Goal: Task Accomplishment & Management: Manage account settings

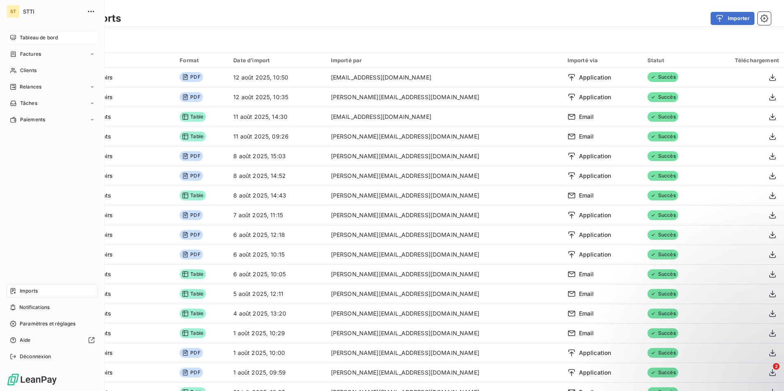
click at [34, 39] on span "Tableau de bord" at bounding box center [39, 37] width 38 height 7
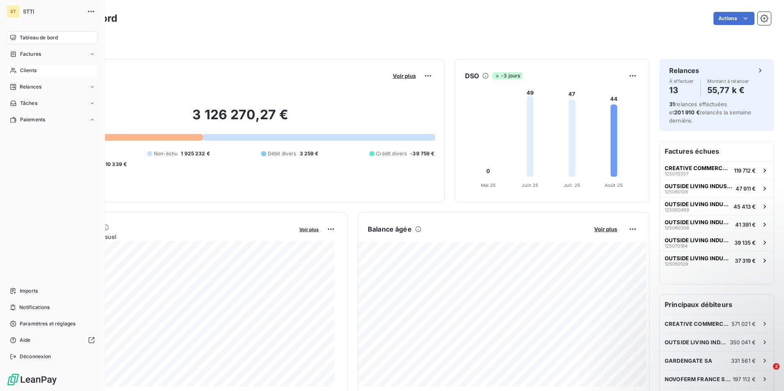
click at [38, 71] on div "Clients" at bounding box center [52, 70] width 91 height 13
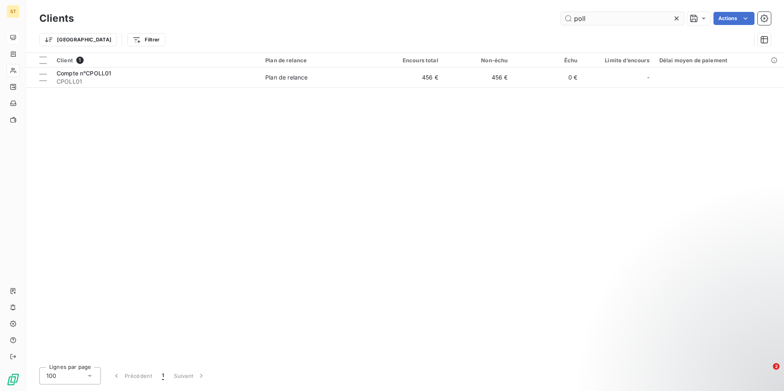
click at [603, 23] on input "poll" at bounding box center [622, 18] width 123 height 13
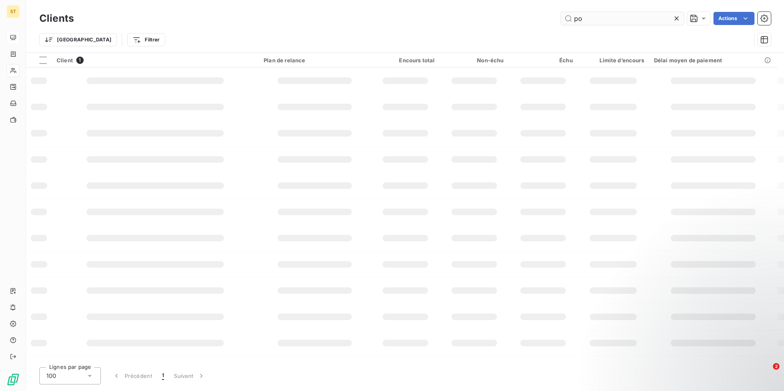
type input "p"
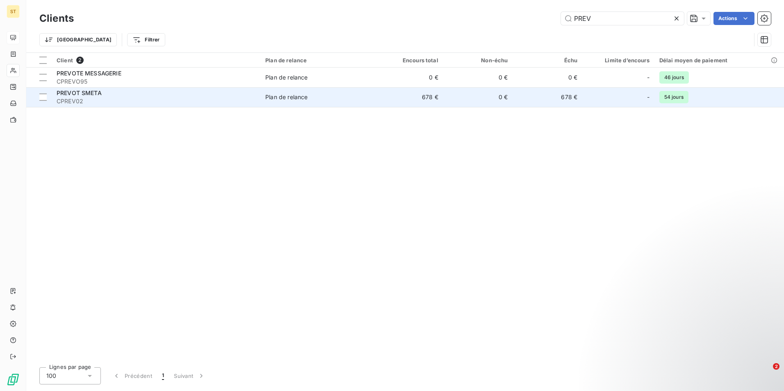
type input "PREV"
click at [151, 99] on span "CPREV02" at bounding box center [156, 101] width 199 height 8
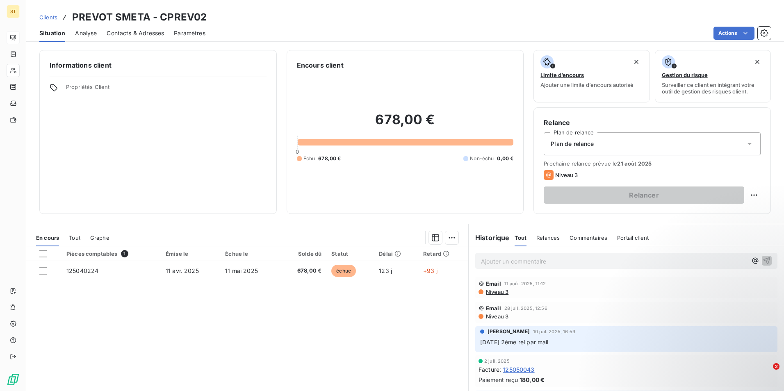
click at [746, 146] on icon at bounding box center [750, 144] width 8 height 8
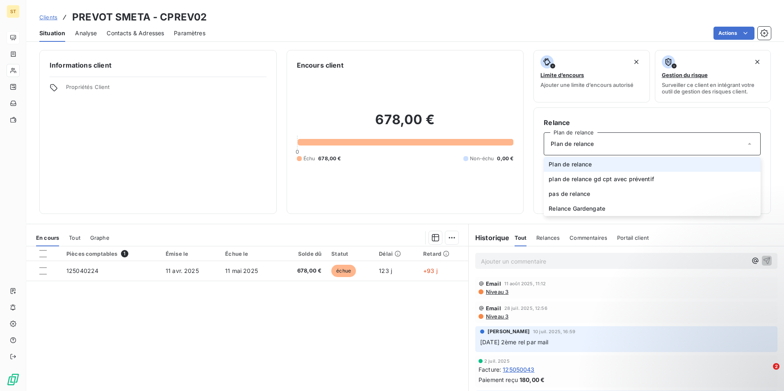
click at [746, 146] on icon at bounding box center [750, 144] width 8 height 8
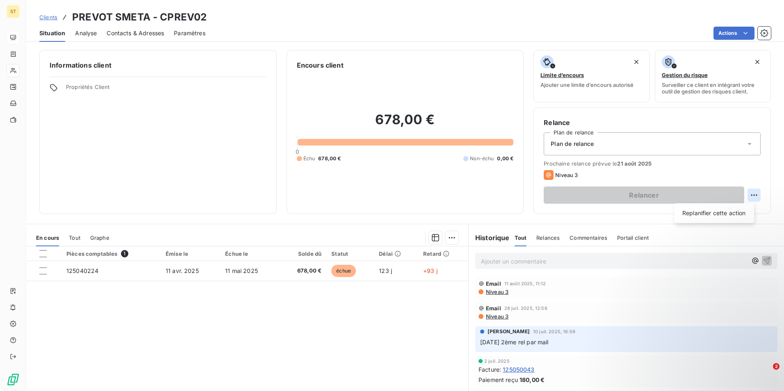
click at [749, 196] on html "ST Clients PREVOT SMETA - CPREV02 Situation Analyse Contacts & Adresses Paramèt…" at bounding box center [392, 195] width 784 height 391
click at [721, 215] on div "Replanifier cette action" at bounding box center [714, 213] width 73 height 13
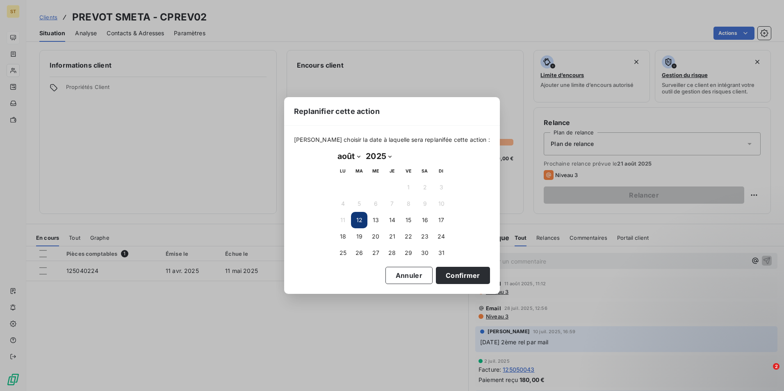
click at [356, 155] on select "janvier février mars avril mai juin juillet août septembre octobre novembre déc…" at bounding box center [349, 156] width 28 height 13
select select "8"
click at [335, 150] on select "janvier février mars avril mai juin juillet août septembre octobre novembre déc…" at bounding box center [349, 156] width 28 height 13
click at [344, 187] on button "1" at bounding box center [343, 187] width 16 height 16
click at [461, 276] on button "Confirmer" at bounding box center [463, 275] width 54 height 17
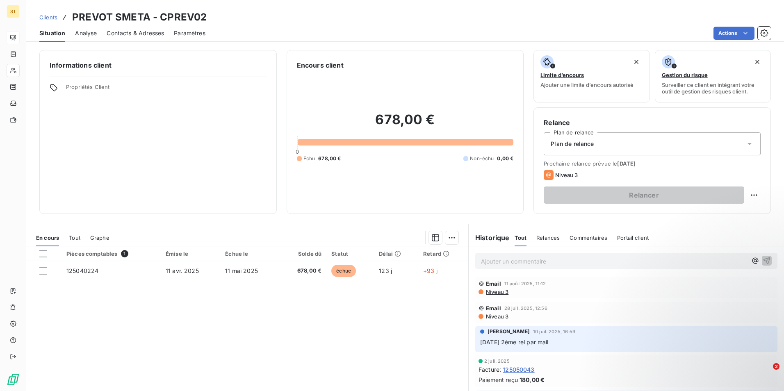
click at [513, 259] on p "Ajouter un commentaire ﻿" at bounding box center [614, 261] width 266 height 10
click at [520, 259] on p "Virt prévu" at bounding box center [614, 260] width 266 height 9
click at [531, 260] on span "Virt prévu avant la semaine 35" at bounding box center [523, 260] width 84 height 7
click at [529, 261] on span "Virt prévu avant la semaine 35" at bounding box center [523, 260] width 84 height 7
drag, startPoint x: 527, startPoint y: 262, endPoint x: 505, endPoint y: 263, distance: 21.8
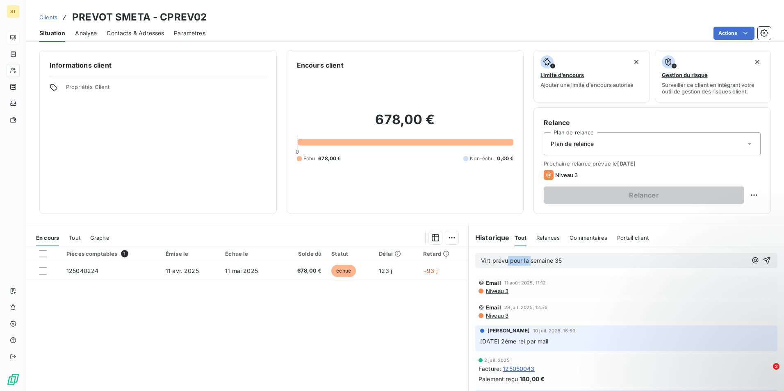
click at [505, 263] on span "Virt prévu pour la semaine 35" at bounding box center [521, 260] width 81 height 7
click at [764, 258] on icon "button" at bounding box center [767, 260] width 7 height 7
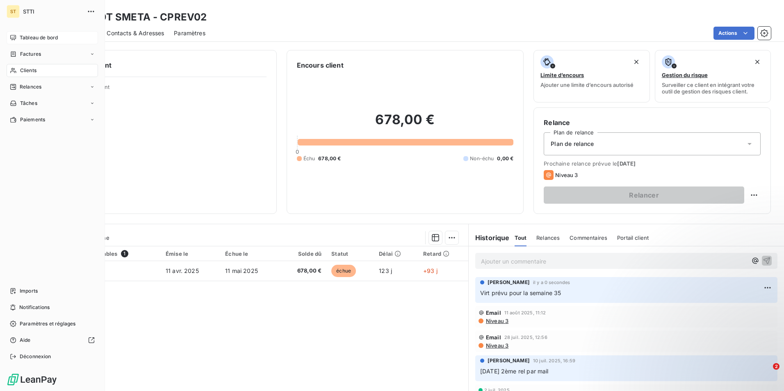
click at [34, 70] on span "Clients" at bounding box center [28, 70] width 16 height 7
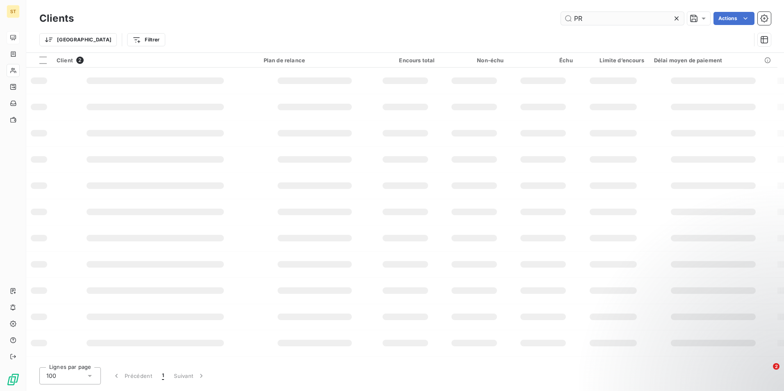
type input "P"
type input "tran89"
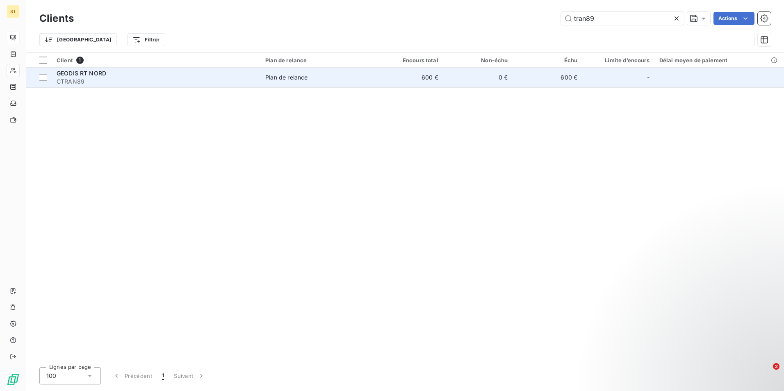
click at [251, 76] on div "GEODIS RT NORD" at bounding box center [156, 73] width 199 height 8
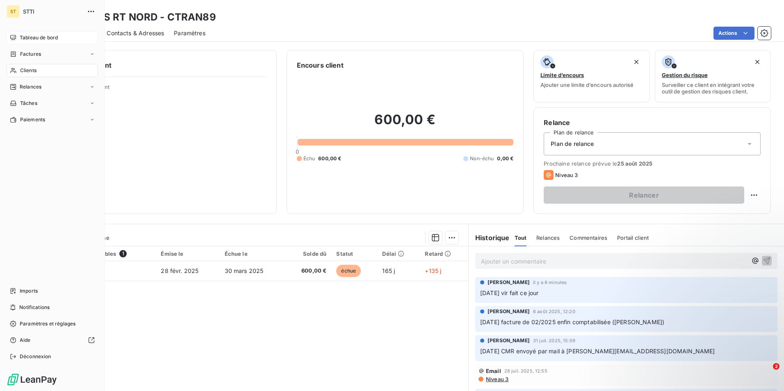
click at [31, 68] on span "Clients" at bounding box center [28, 70] width 16 height 7
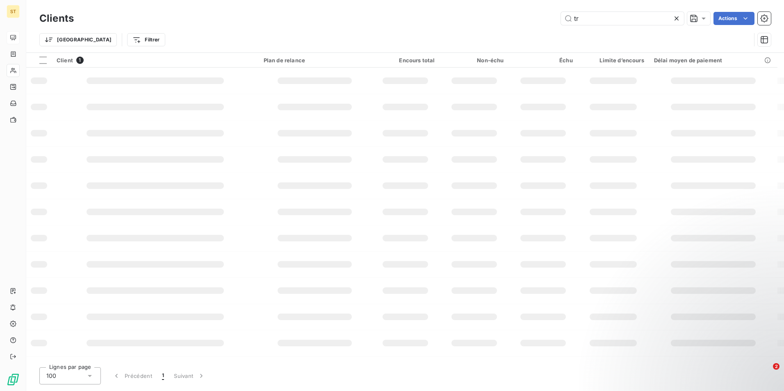
type input "t"
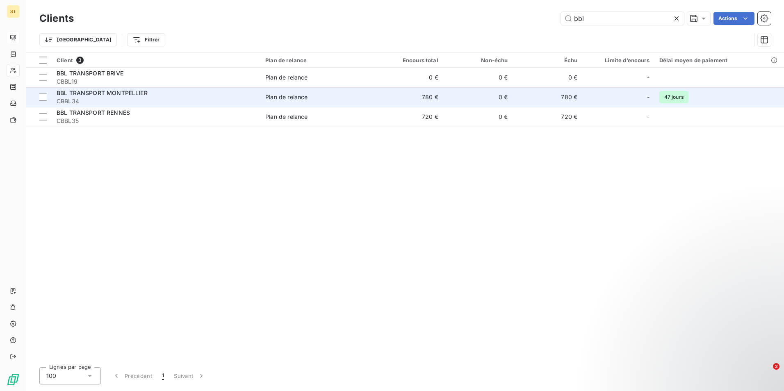
type input "bbl"
click at [129, 94] on span "BBL TRANSPORT MONTPELLIER" at bounding box center [102, 92] width 91 height 7
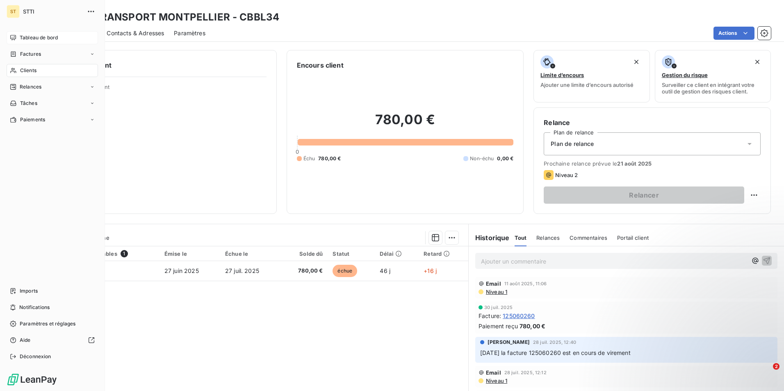
click at [48, 71] on div "Clients" at bounding box center [52, 70] width 91 height 13
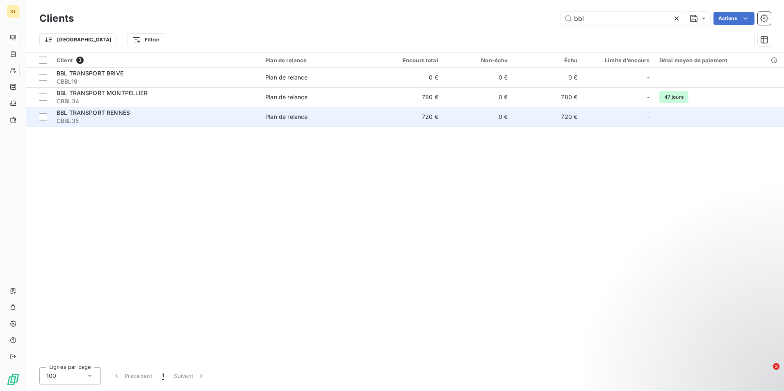
click at [293, 116] on div "Plan de relance" at bounding box center [286, 117] width 42 height 8
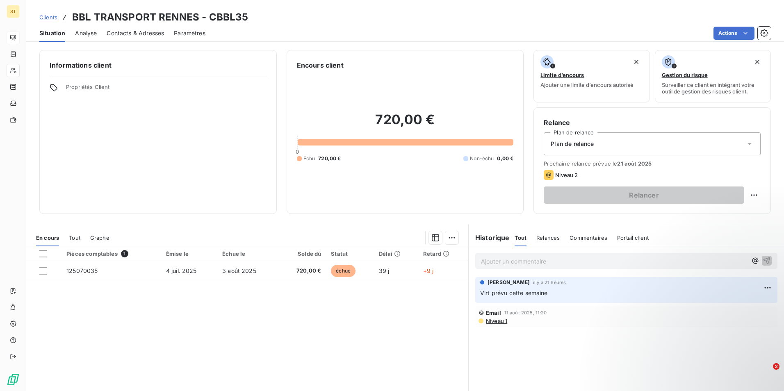
click at [512, 259] on p "Ajouter un commentaire ﻿" at bounding box center [614, 261] width 266 height 10
click at [481, 261] on span "Virt de 1500 € fait ce jour" at bounding box center [516, 260] width 70 height 7
click at [764, 259] on icon "button" at bounding box center [767, 260] width 7 height 7
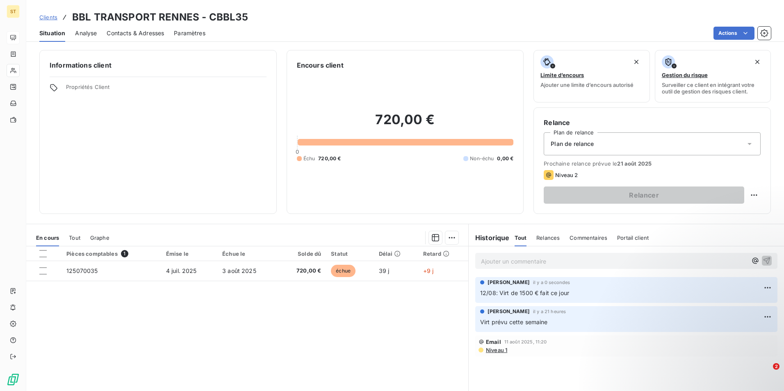
click at [380, 14] on div "Clients BBL TRANSPORT RENNES - CBBL35" at bounding box center [405, 17] width 758 height 15
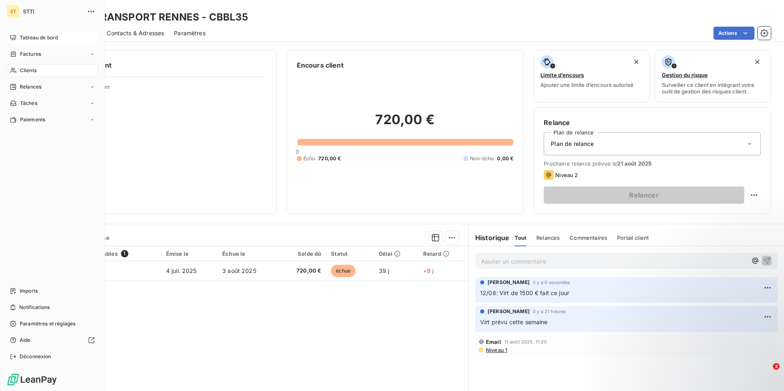
click at [34, 34] on span "Tableau de bord" at bounding box center [39, 37] width 38 height 7
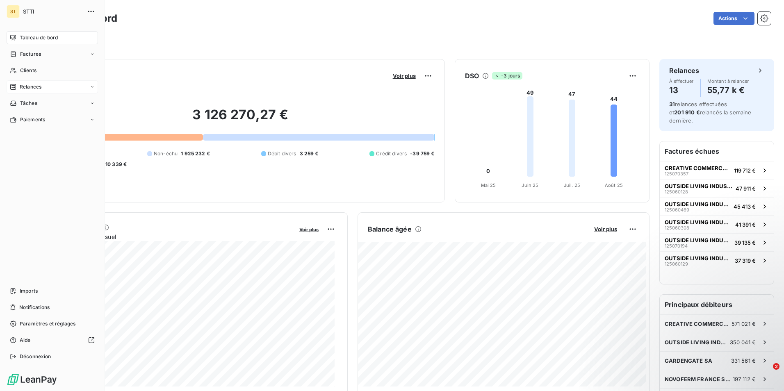
click at [91, 86] on icon at bounding box center [92, 86] width 5 height 5
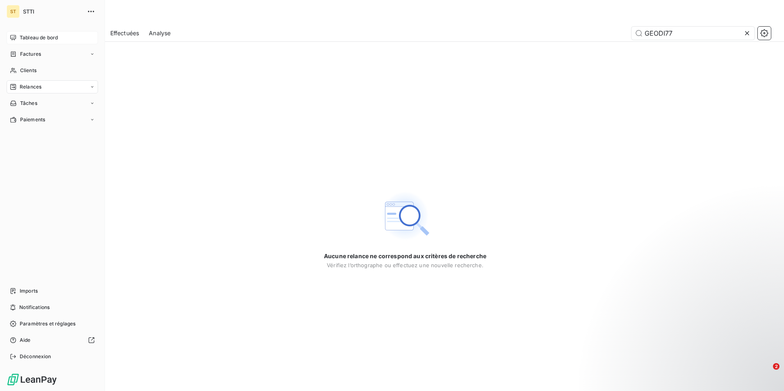
click at [48, 40] on span "Tableau de bord" at bounding box center [39, 37] width 38 height 7
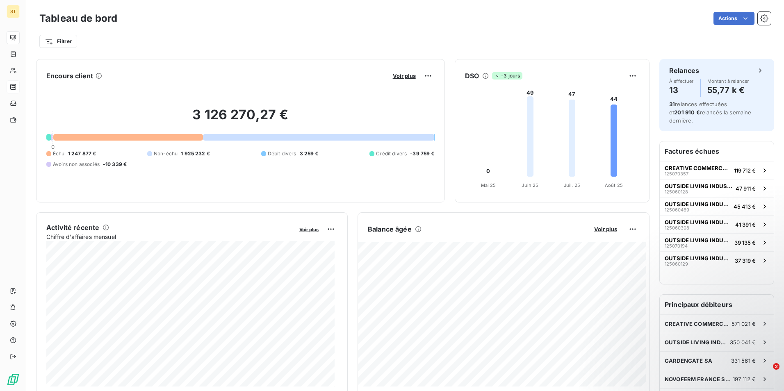
click at [112, 140] on div at bounding box center [128, 137] width 150 height 7
click at [72, 155] on span "1 247 877 €" at bounding box center [82, 153] width 28 height 7
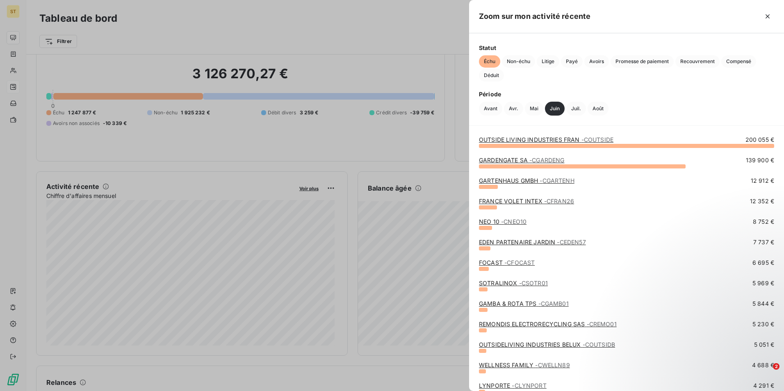
click at [328, 144] on div at bounding box center [392, 195] width 784 height 391
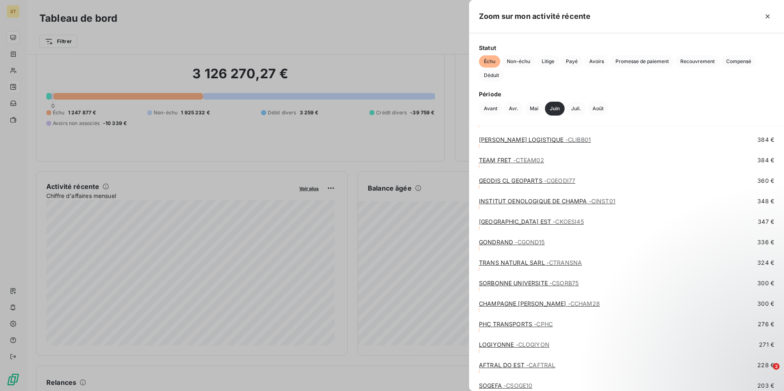
scroll to position [1097, 0]
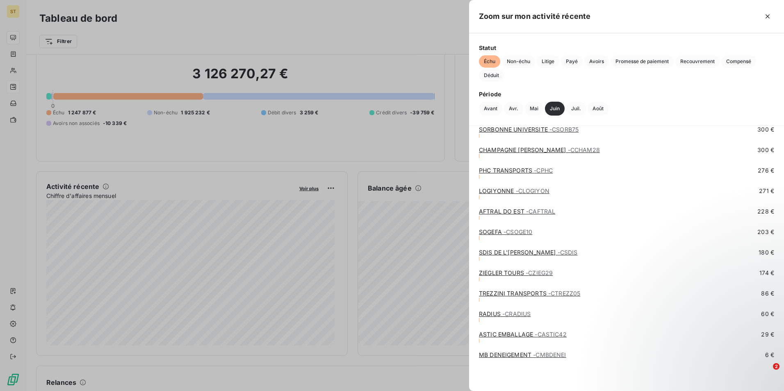
click at [247, 136] on div at bounding box center [392, 195] width 784 height 391
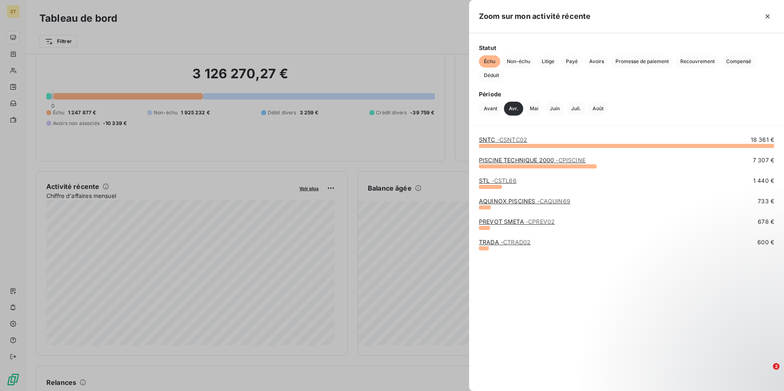
click at [347, 132] on div at bounding box center [392, 195] width 784 height 391
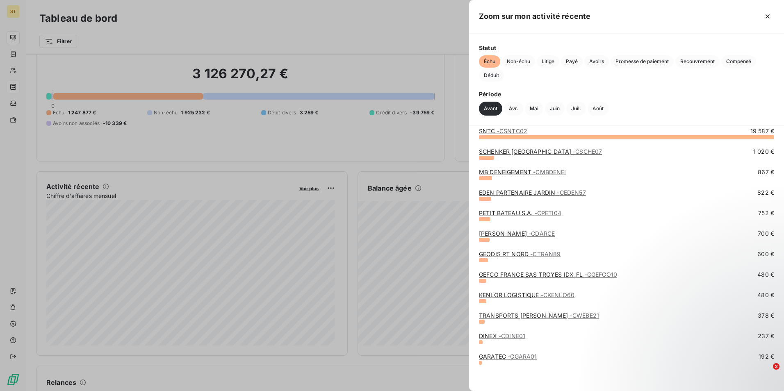
scroll to position [10, 0]
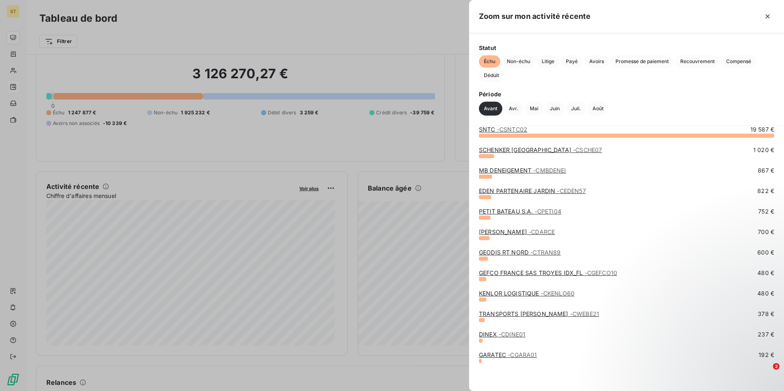
click at [180, 145] on div at bounding box center [392, 195] width 784 height 391
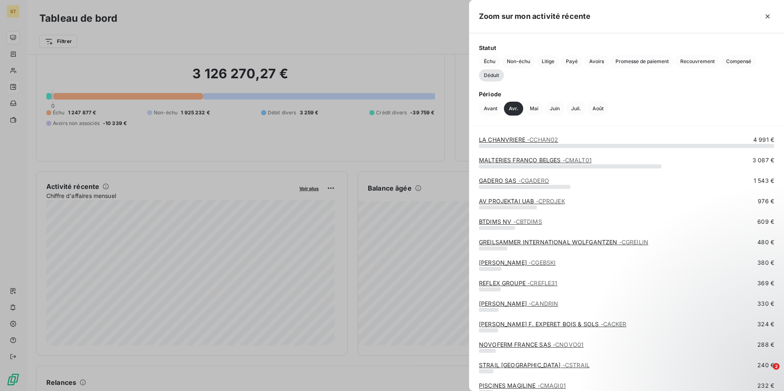
click at [221, 139] on div at bounding box center [392, 195] width 784 height 391
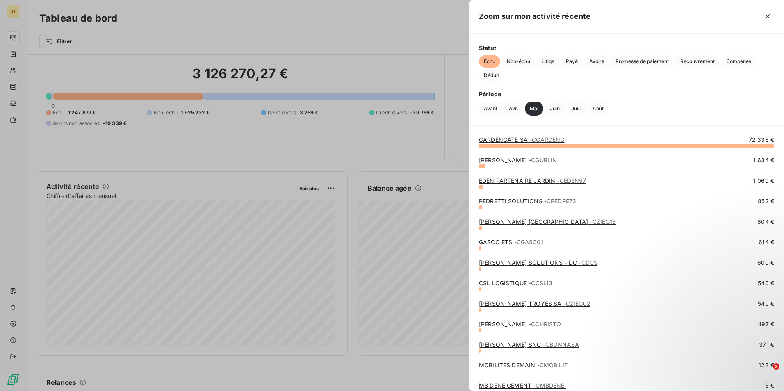
scroll to position [31, 0]
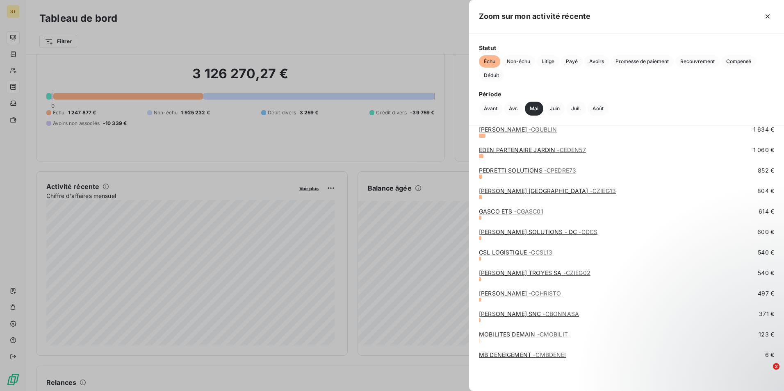
click at [297, 137] on div at bounding box center [392, 195] width 784 height 391
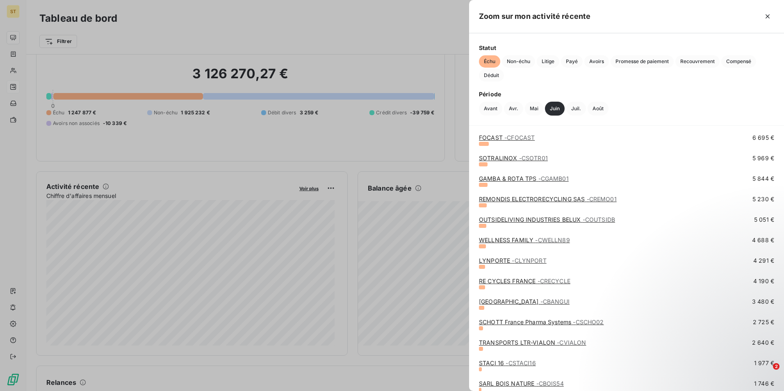
scroll to position [164, 0]
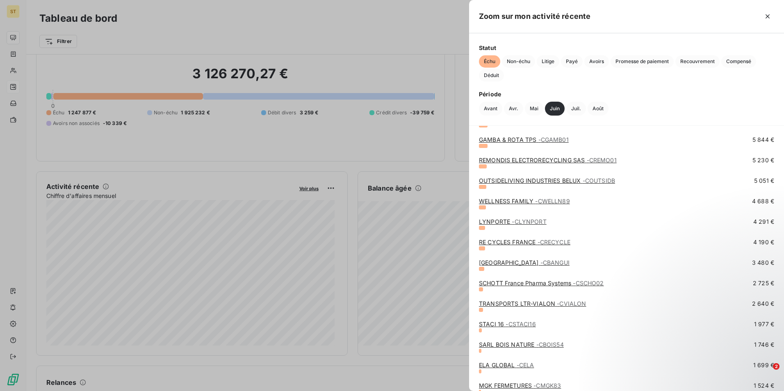
click at [321, 27] on div at bounding box center [392, 195] width 784 height 391
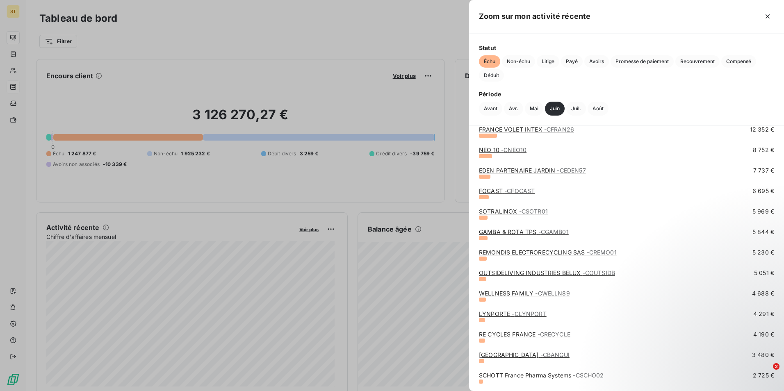
scroll to position [0, 0]
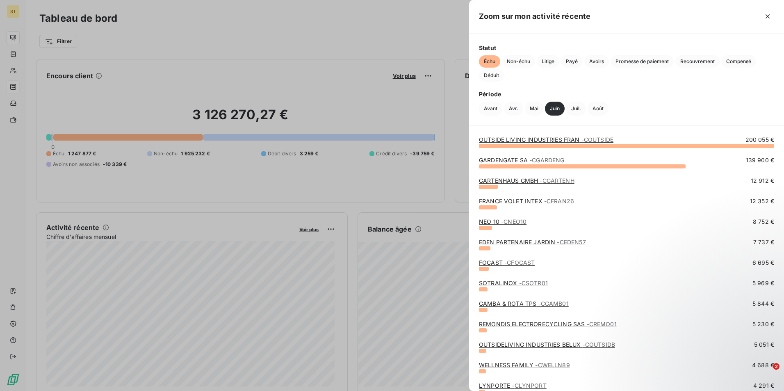
click at [315, 43] on div at bounding box center [392, 195] width 784 height 391
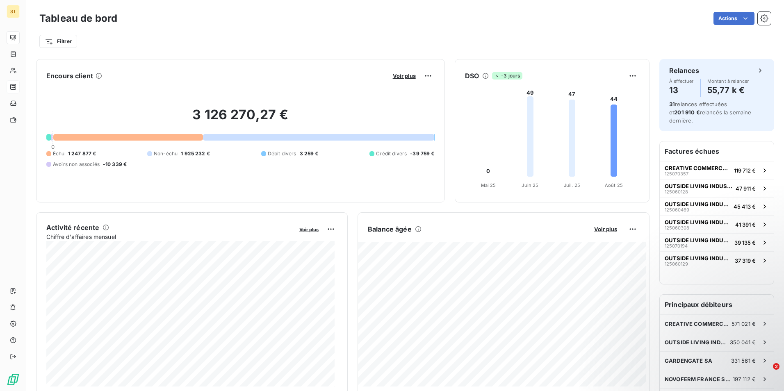
click at [352, 26] on div "Tableau de bord Actions" at bounding box center [405, 18] width 732 height 17
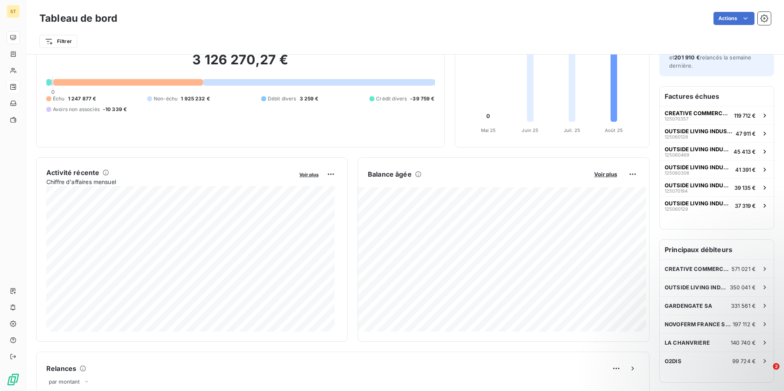
scroll to position [42, 0]
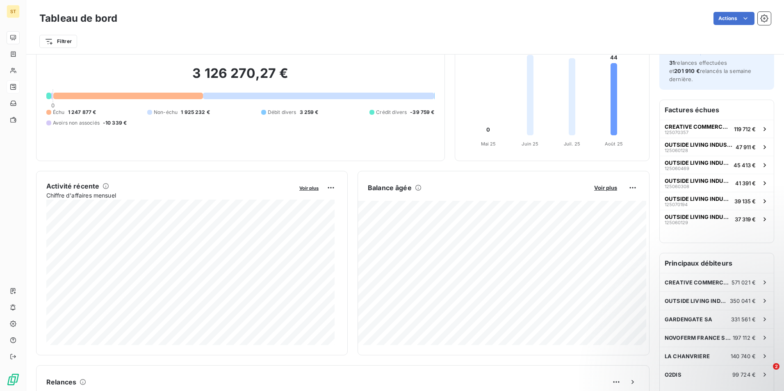
click at [504, 180] on div "Balance [PERSON_NAME] Voir plus -10 364,44 € Échu 5 775,71 € Débit divers 1,98 …" at bounding box center [504, 263] width 292 height 185
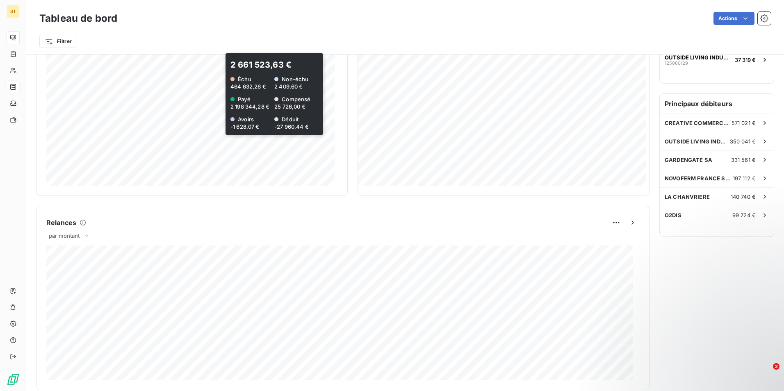
scroll to position [203, 0]
